Goal: Communication & Community: Answer question/provide support

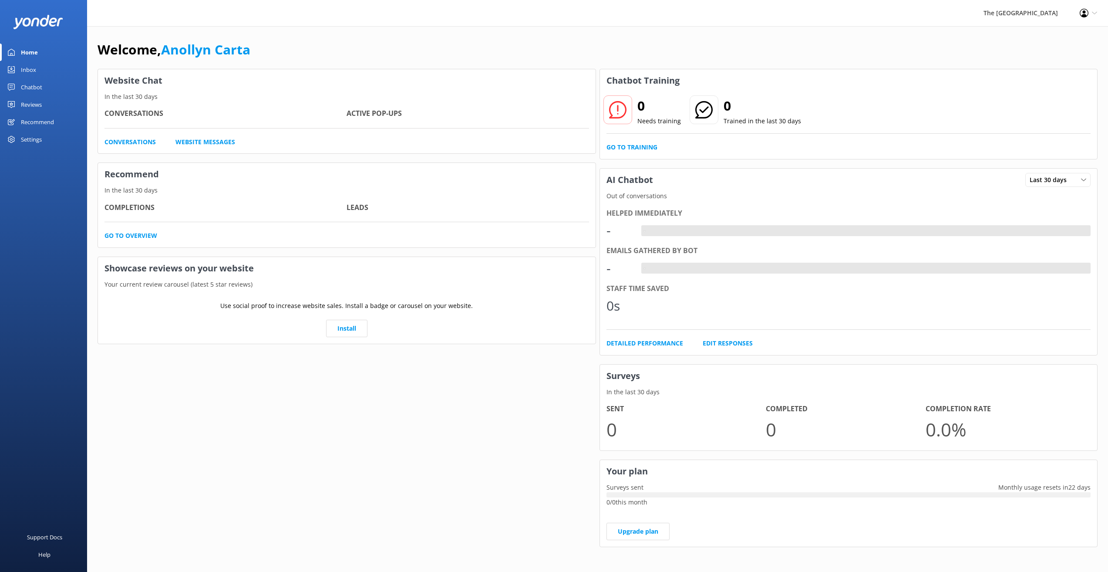
click at [27, 65] on div "Inbox" at bounding box center [28, 69] width 15 height 17
